Goal: Information Seeking & Learning: Learn about a topic

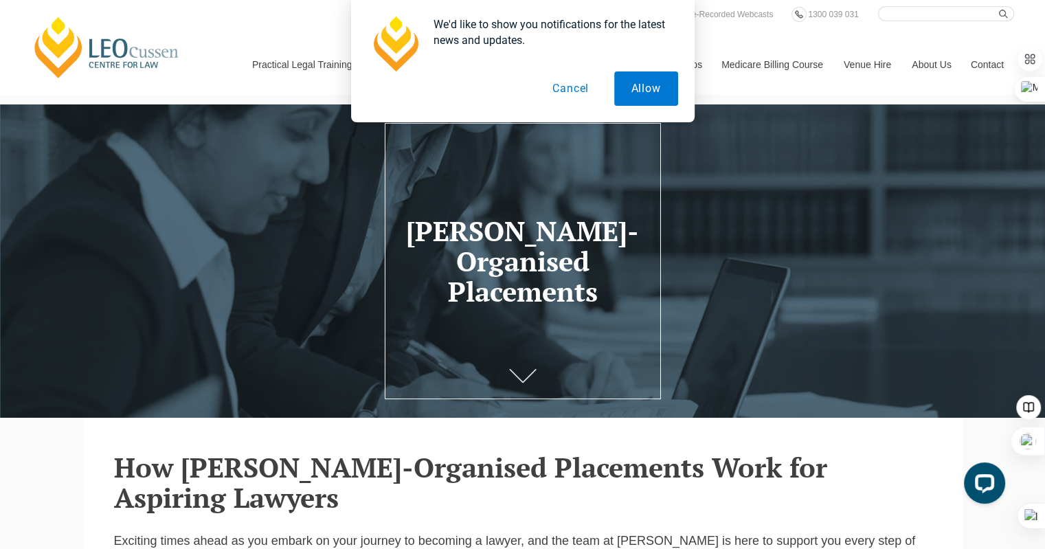
click at [577, 87] on button "Cancel" at bounding box center [570, 88] width 71 height 34
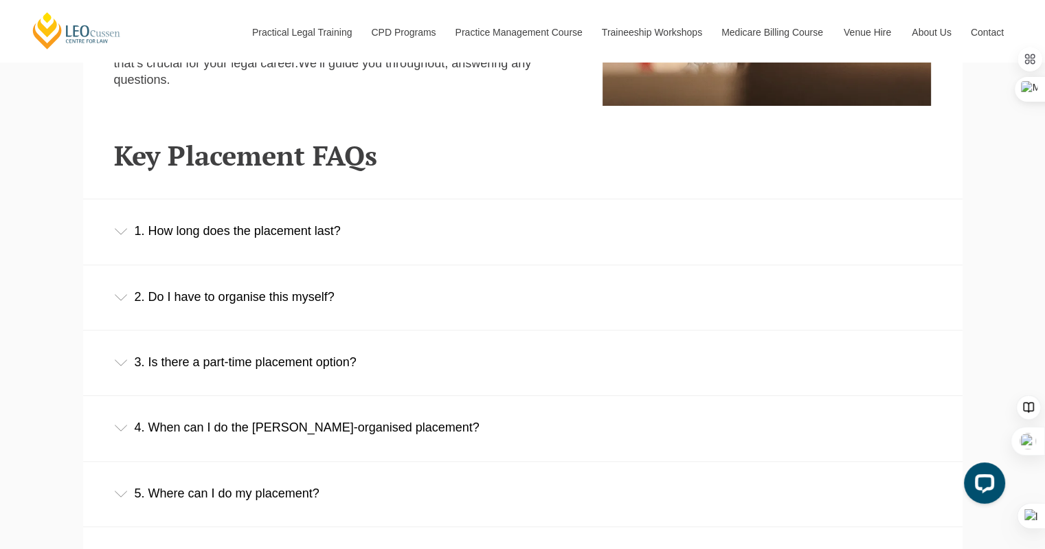
scroll to position [855, 0]
click at [339, 235] on div "1. How long does the placement last?" at bounding box center [522, 231] width 879 height 64
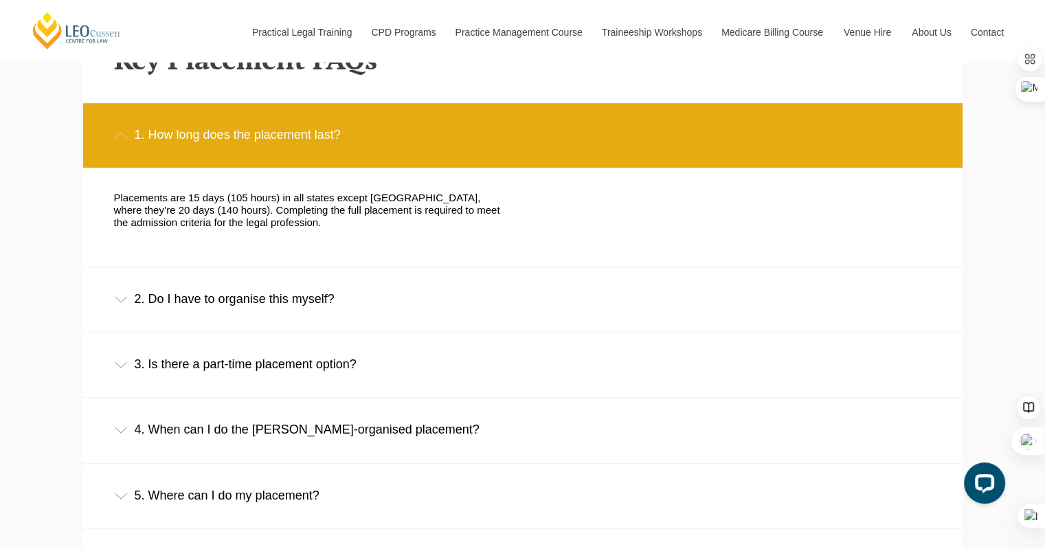
click at [561, 297] on div "2. Do I have to organise this myself?" at bounding box center [522, 299] width 879 height 64
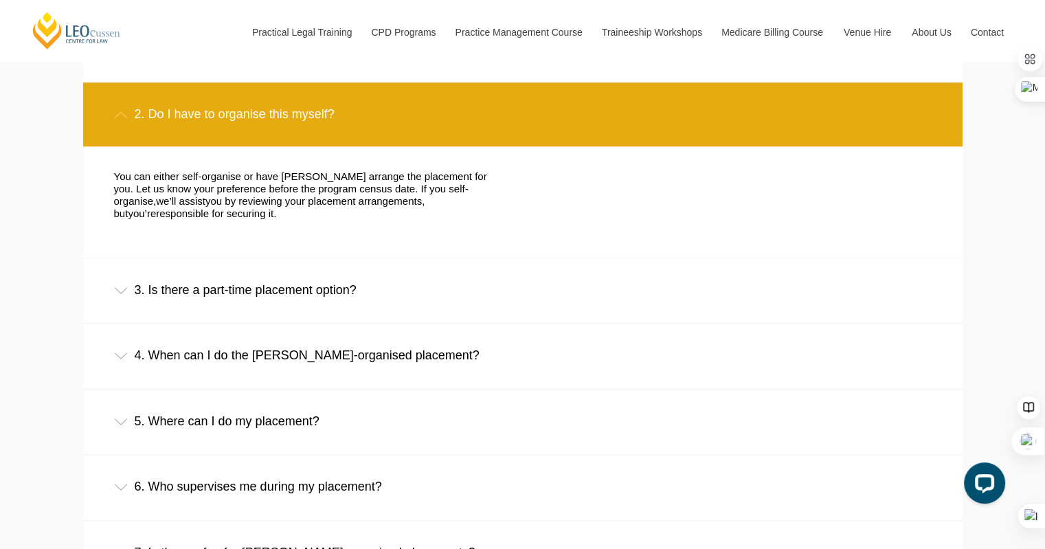
click at [553, 294] on div "3. Is there a part-time placement option?" at bounding box center [522, 290] width 879 height 64
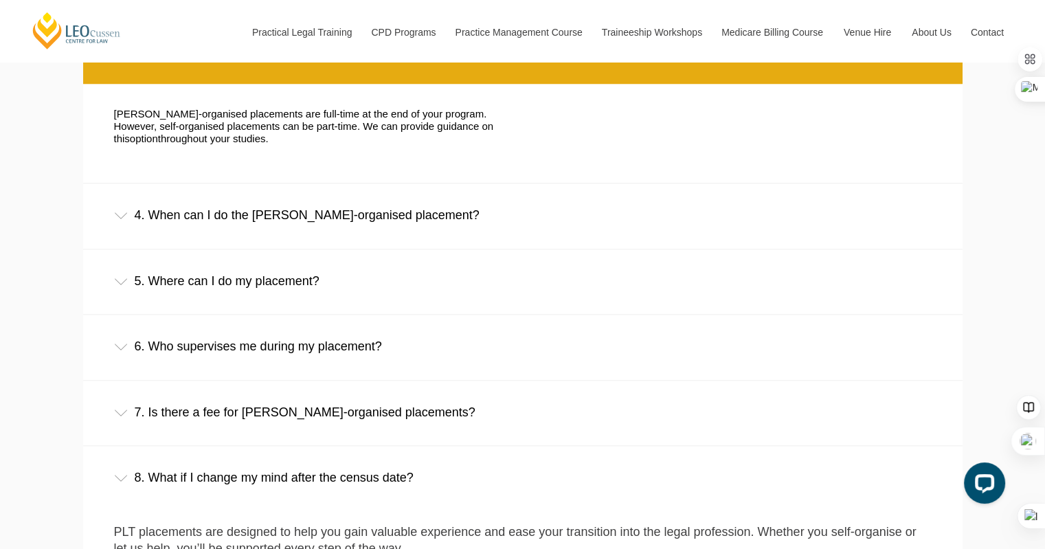
click at [530, 225] on div "4. When can I do the [PERSON_NAME]-organised placement?" at bounding box center [522, 215] width 879 height 64
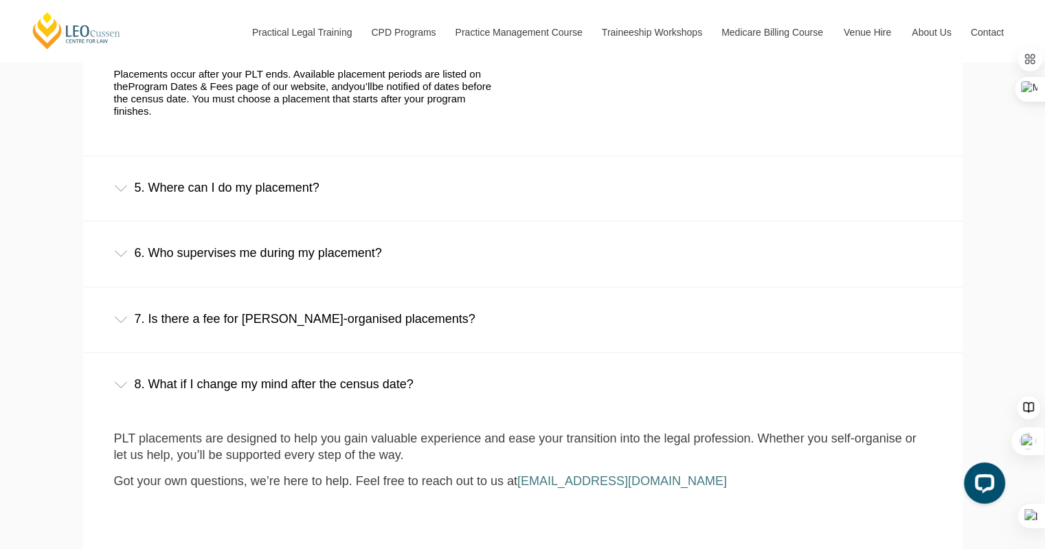
click at [515, 198] on div "5. Where can I do my placement?" at bounding box center [522, 188] width 879 height 64
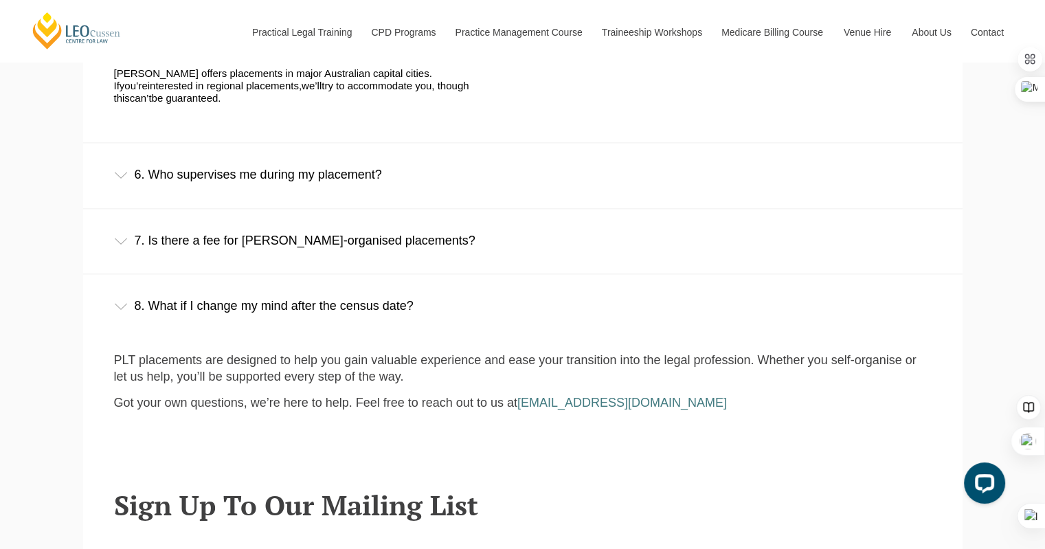
click at [584, 165] on div "6. Who supervises me during my placement?" at bounding box center [522, 175] width 879 height 64
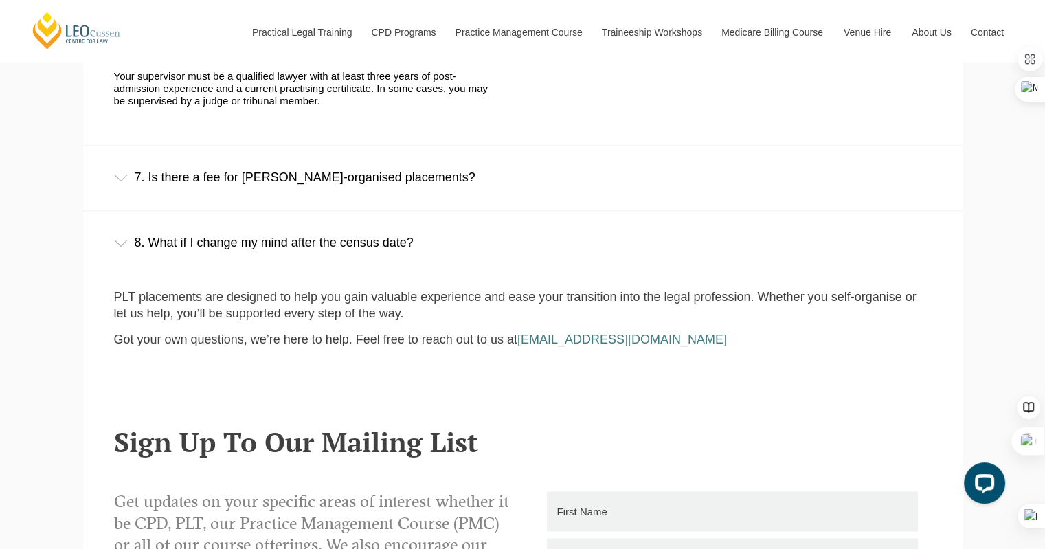
click at [600, 179] on div "7. Is there a fee for [PERSON_NAME]-organised placements?" at bounding box center [522, 178] width 879 height 64
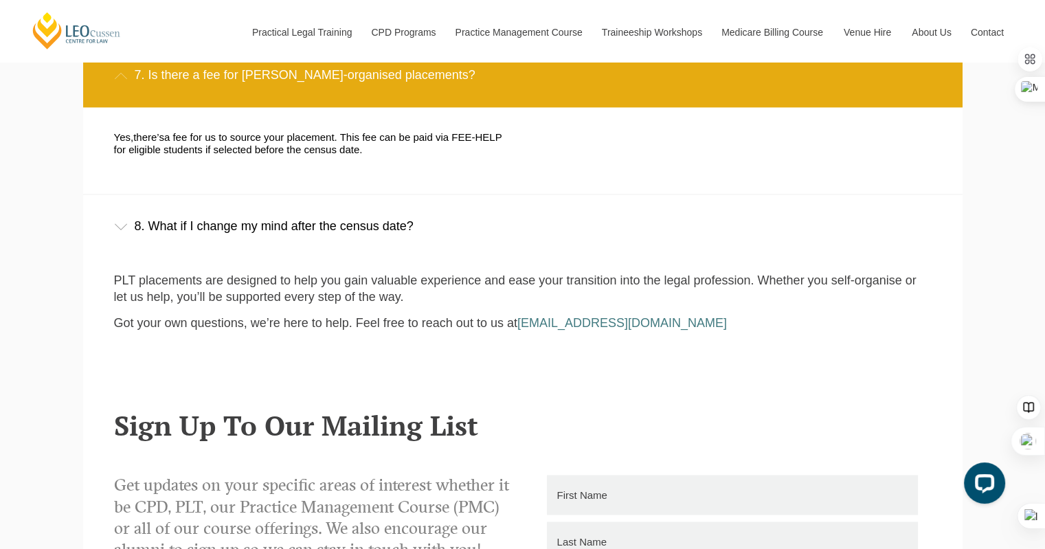
scroll to position [2045, 0]
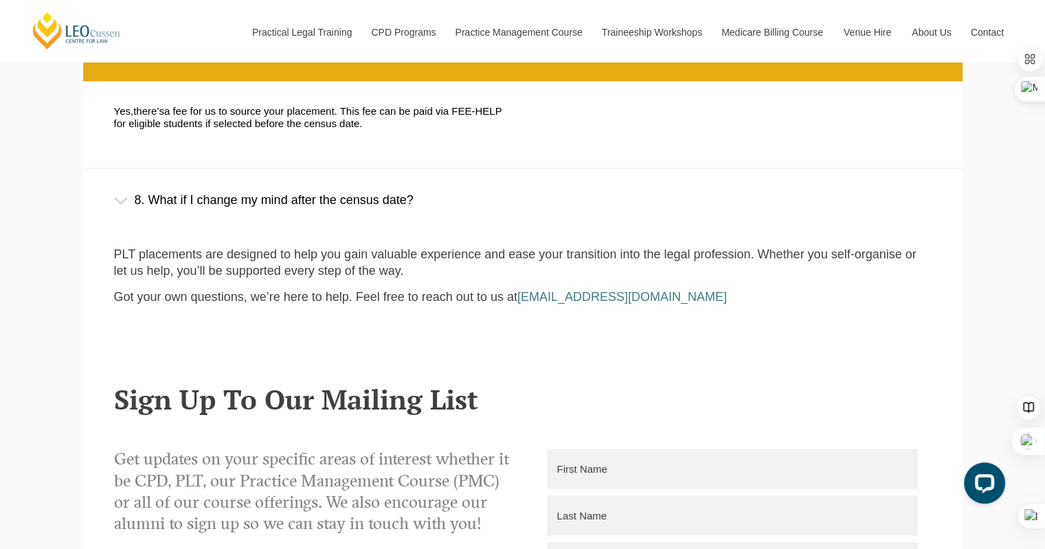
click at [617, 176] on div "8. What if I change my mind after the census date?" at bounding box center [522, 200] width 879 height 64
